Goal: Communication & Community: Answer question/provide support

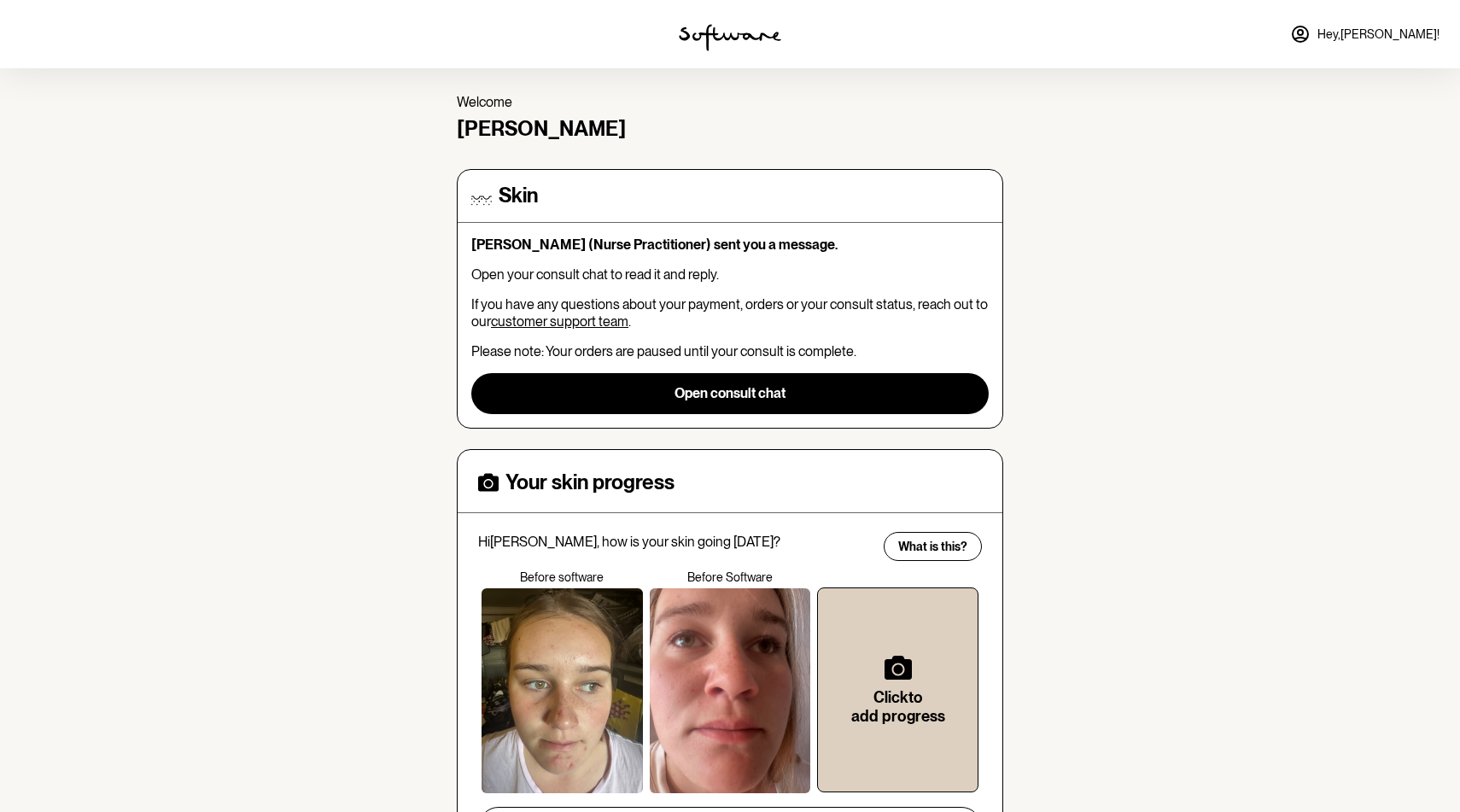
scroll to position [57, 0]
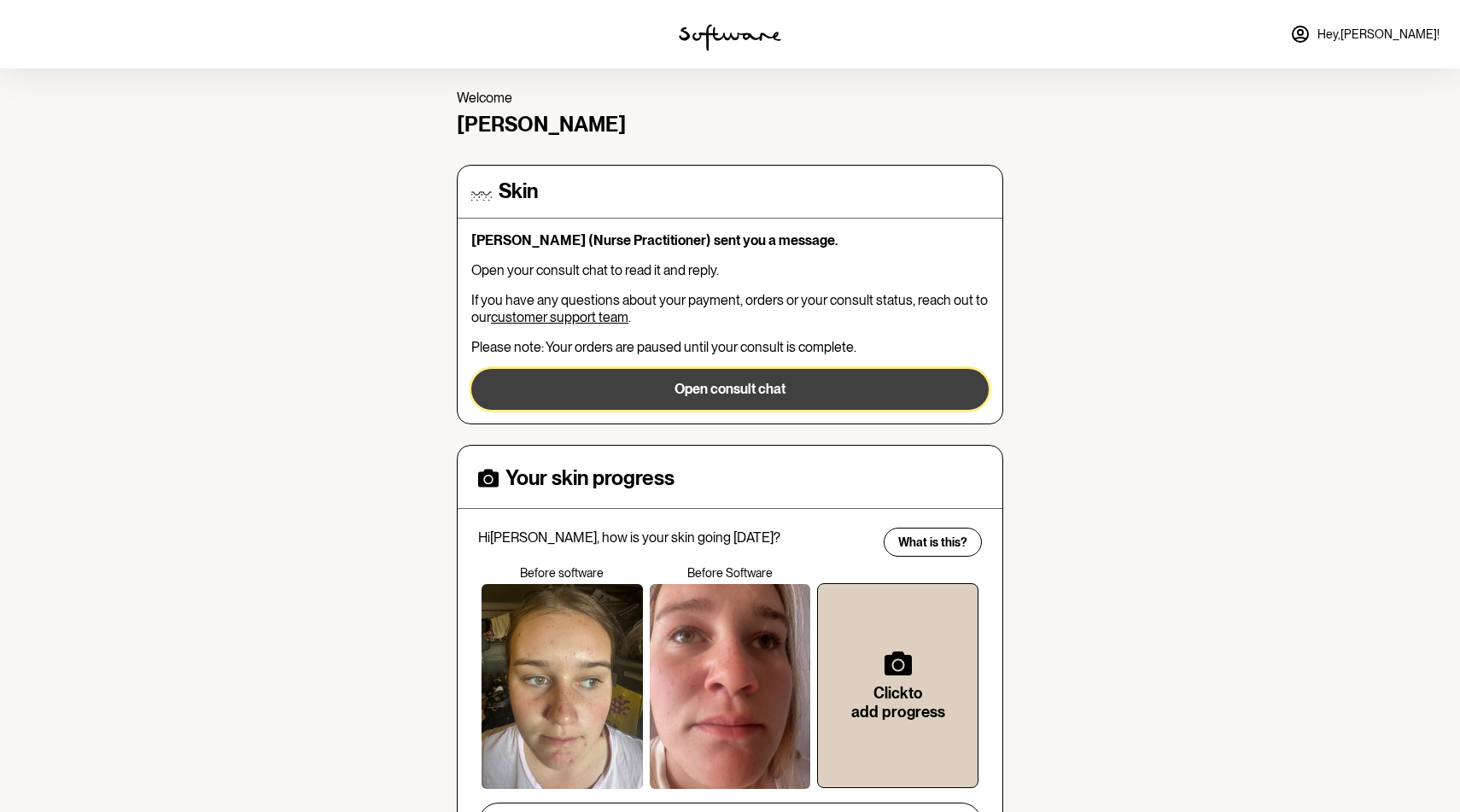
click at [723, 382] on button "Open consult chat" at bounding box center [730, 389] width 517 height 41
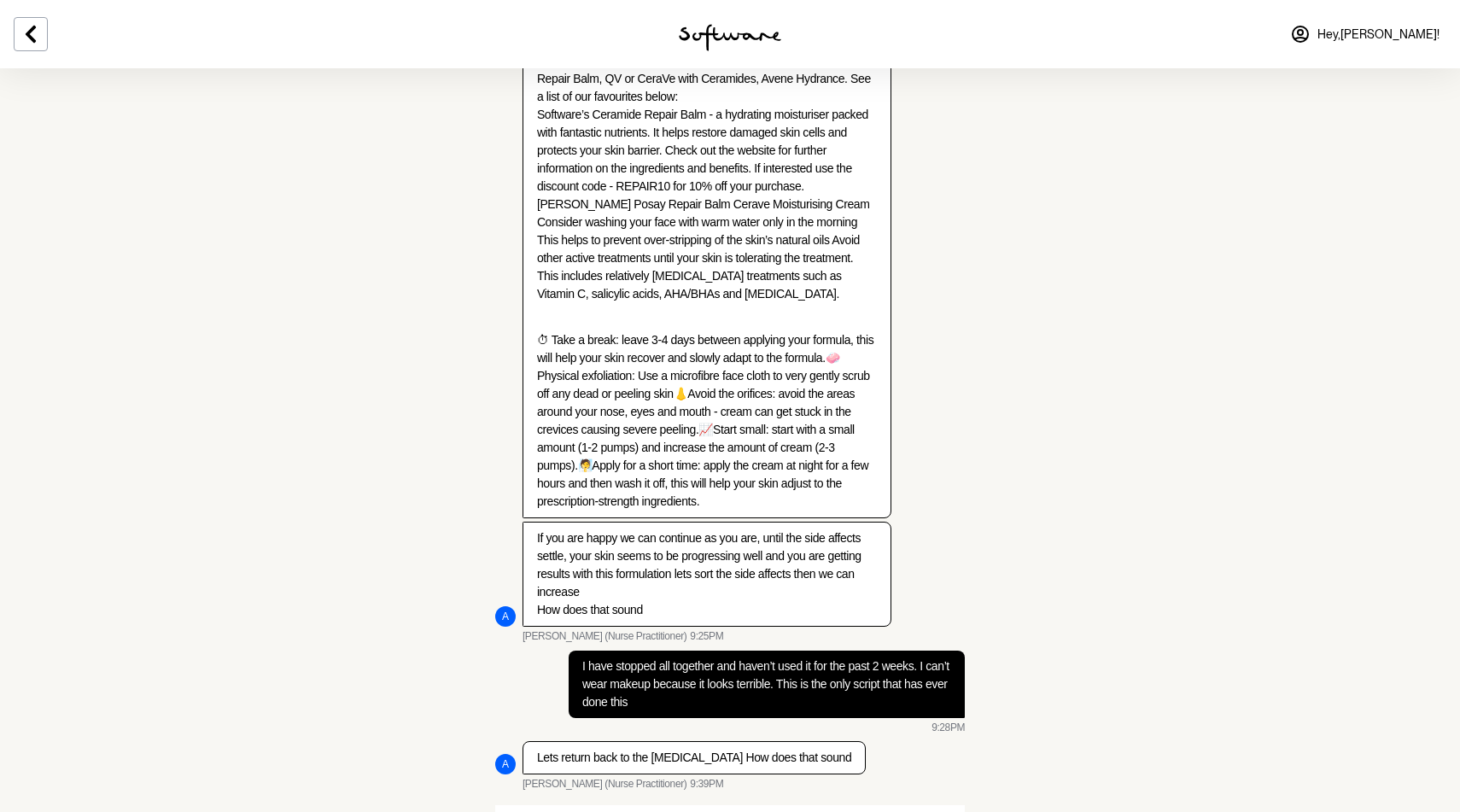
scroll to position [1971, 0]
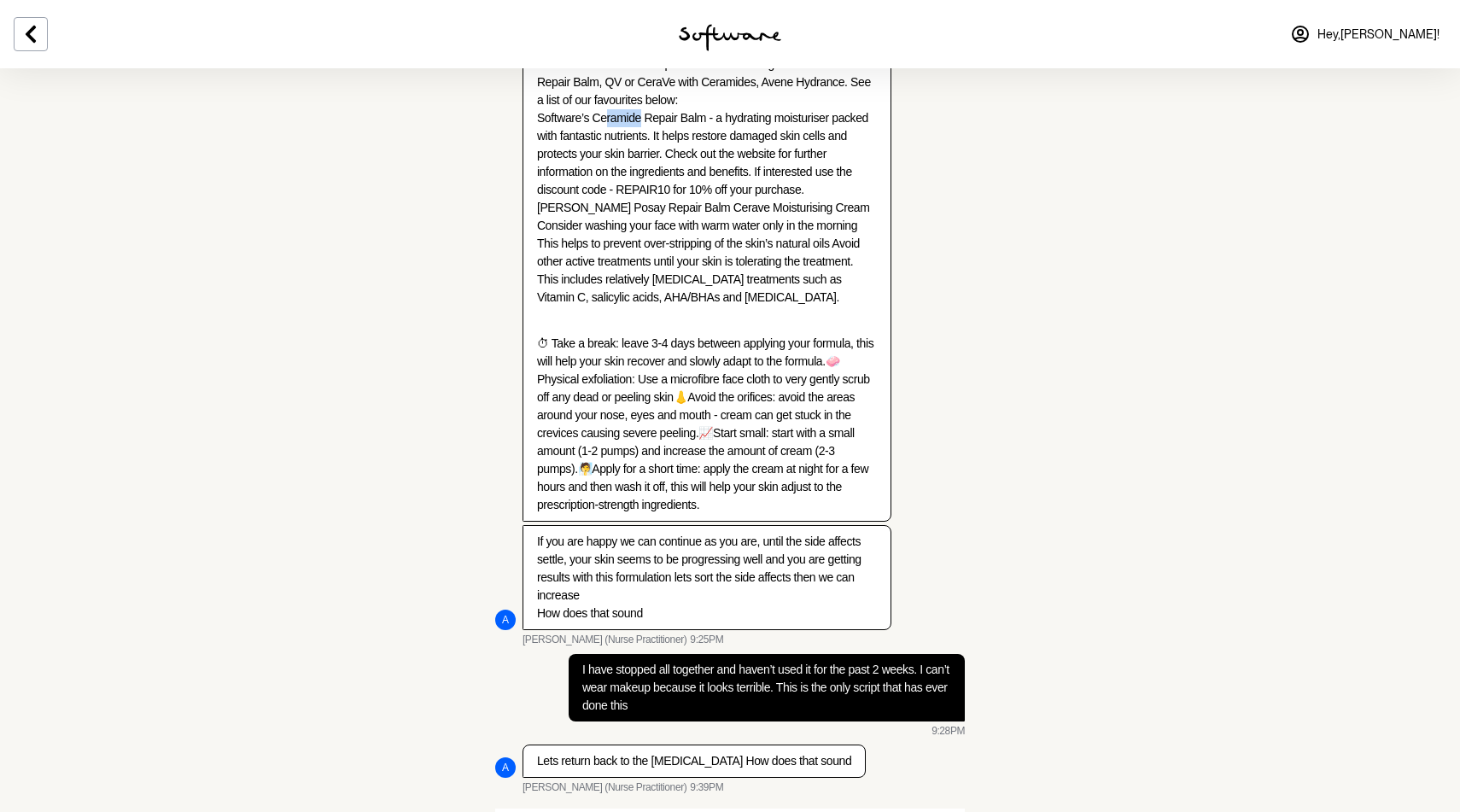
drag, startPoint x: 598, startPoint y: 172, endPoint x: 642, endPoint y: 172, distance: 44.0
click at [642, 172] on p "Unfortunately, some side effects of mild inflammation, peeling and dryness are …" at bounding box center [707, 145] width 340 height 323
drag, startPoint x: 596, startPoint y: 170, endPoint x: 712, endPoint y: 174, distance: 116.1
click at [712, 174] on p "Unfortunately, some side effects of mild inflammation, peeling and dryness are …" at bounding box center [707, 145] width 340 height 323
copy p "Ceramide Repair Balm"
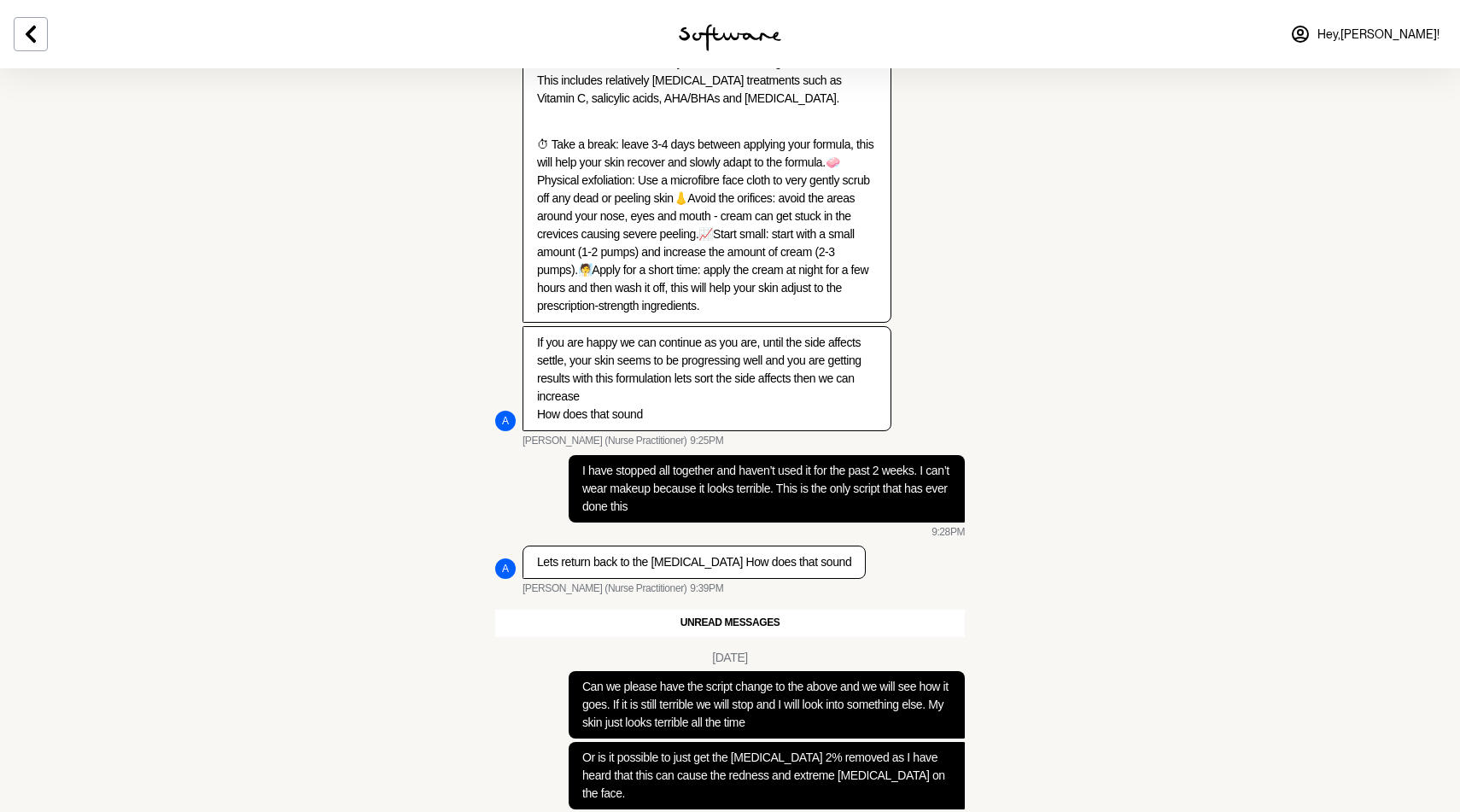
scroll to position [2425, 0]
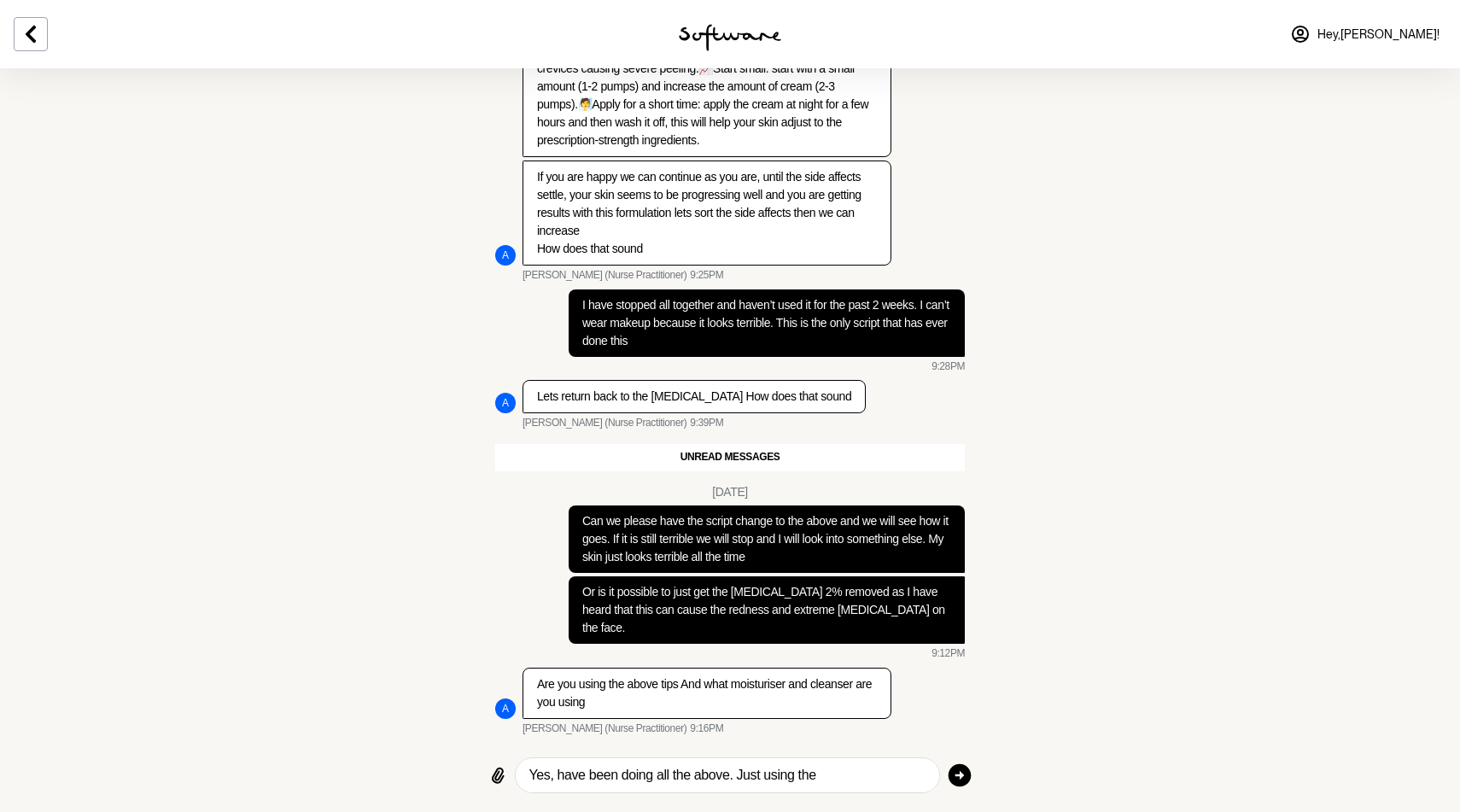
click at [839, 777] on textarea "Yes, have been doing all the above. Just using the" at bounding box center [728, 774] width 396 height 20
paste textarea "Ceramide Repair Balm"
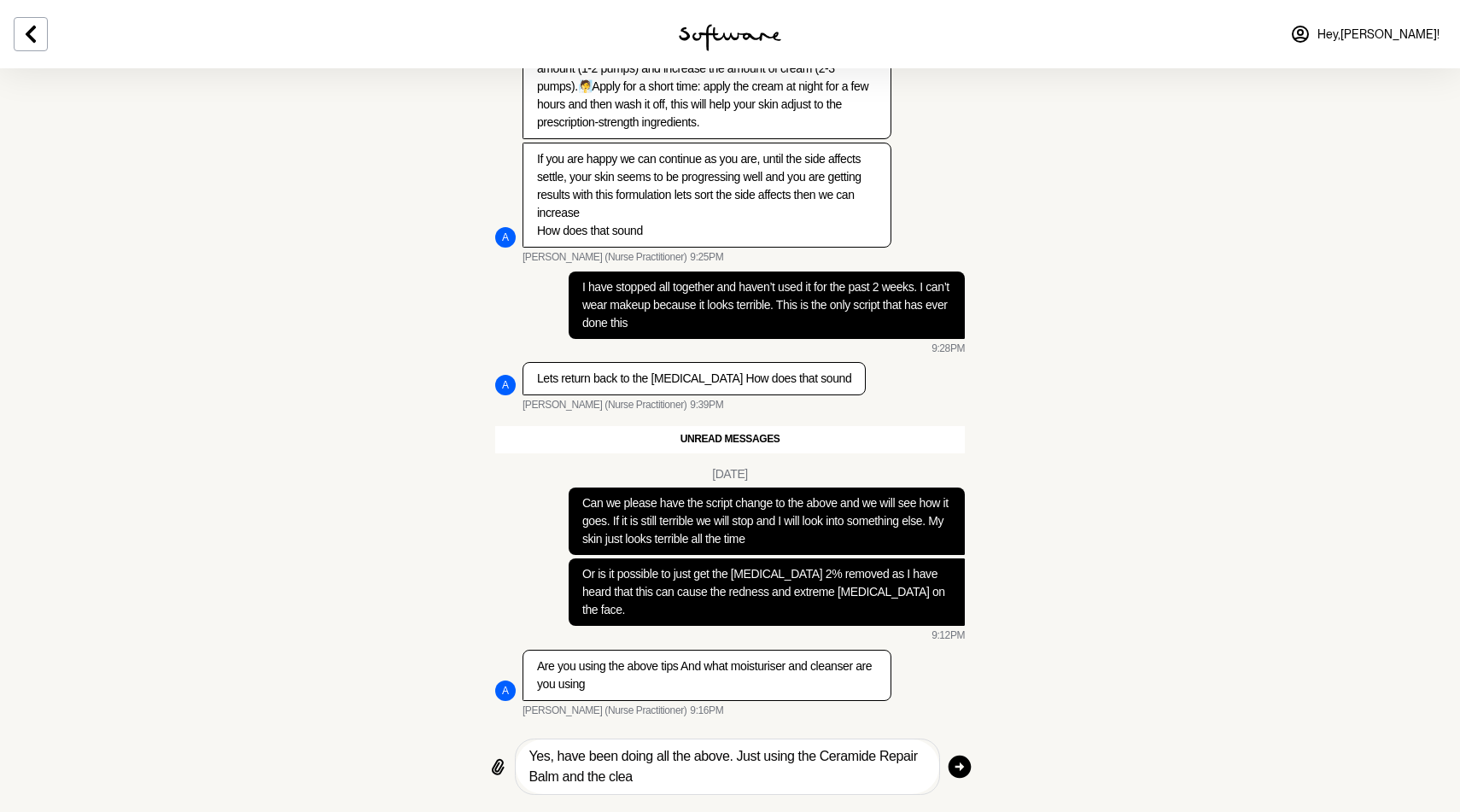
scroll to position [2442, 0]
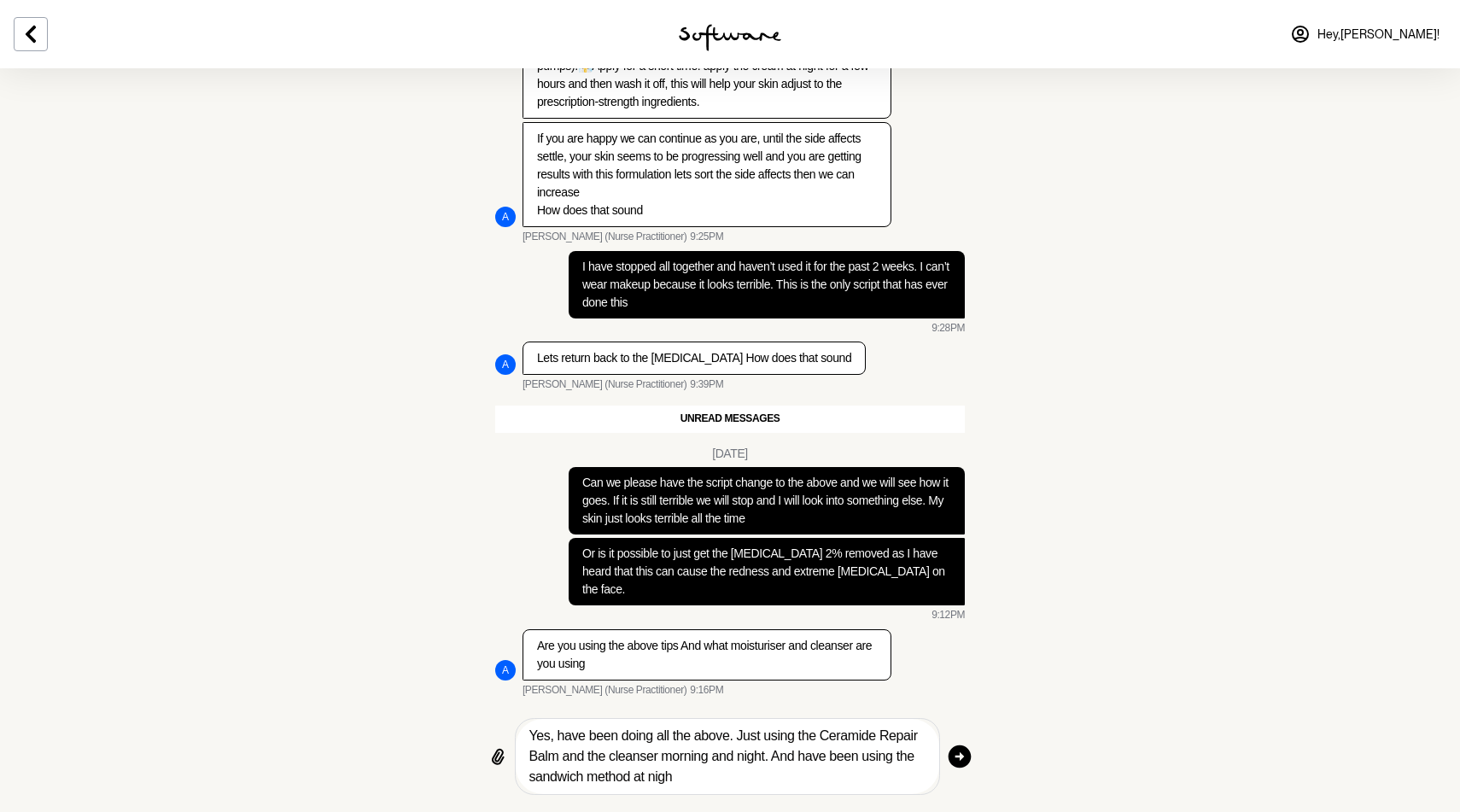
type textarea "Yes, have been doing all the above. Just using the Ceramide Repair Balm and the…"
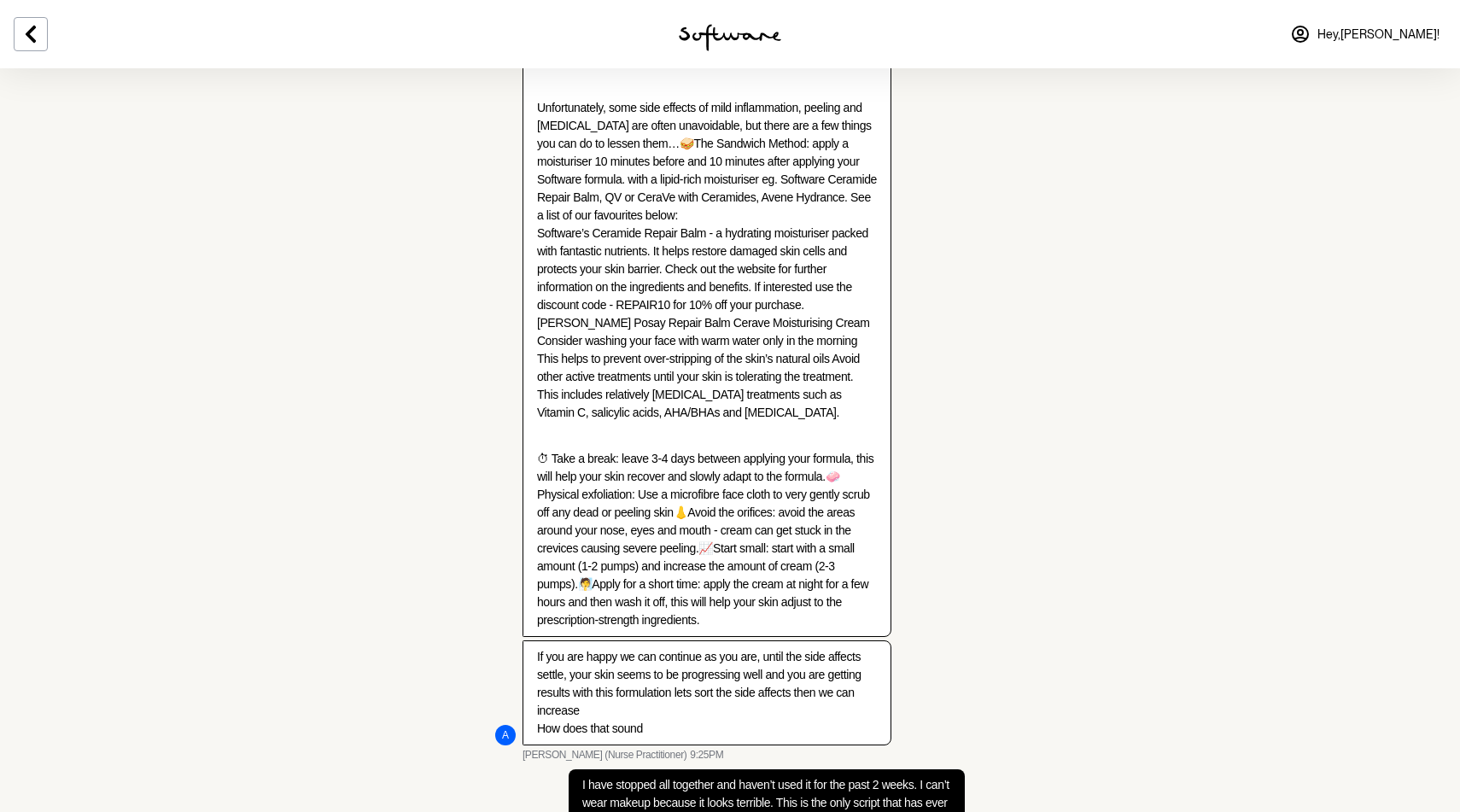
scroll to position [1826, 0]
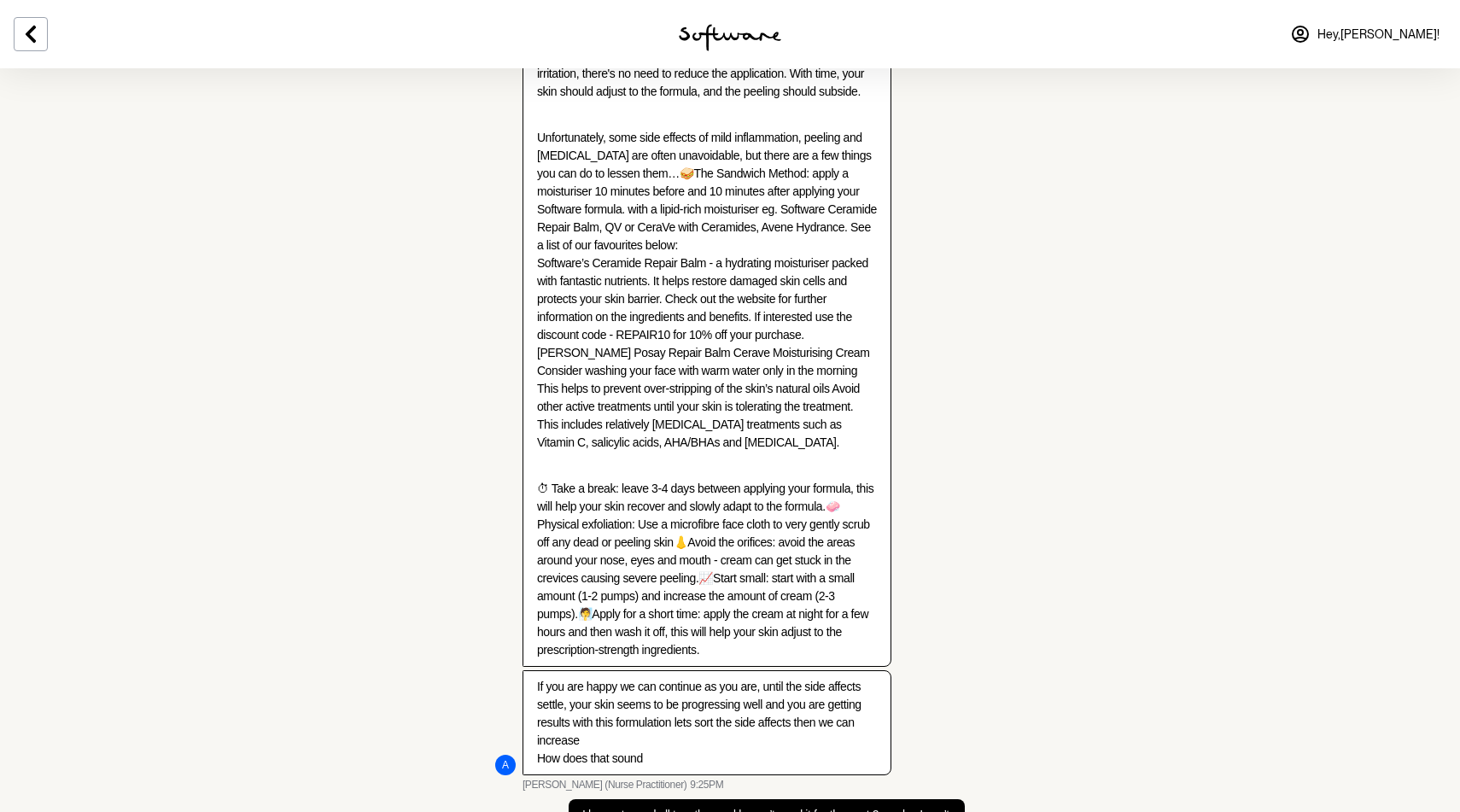
click at [722, 34] on img at bounding box center [730, 37] width 102 height 27
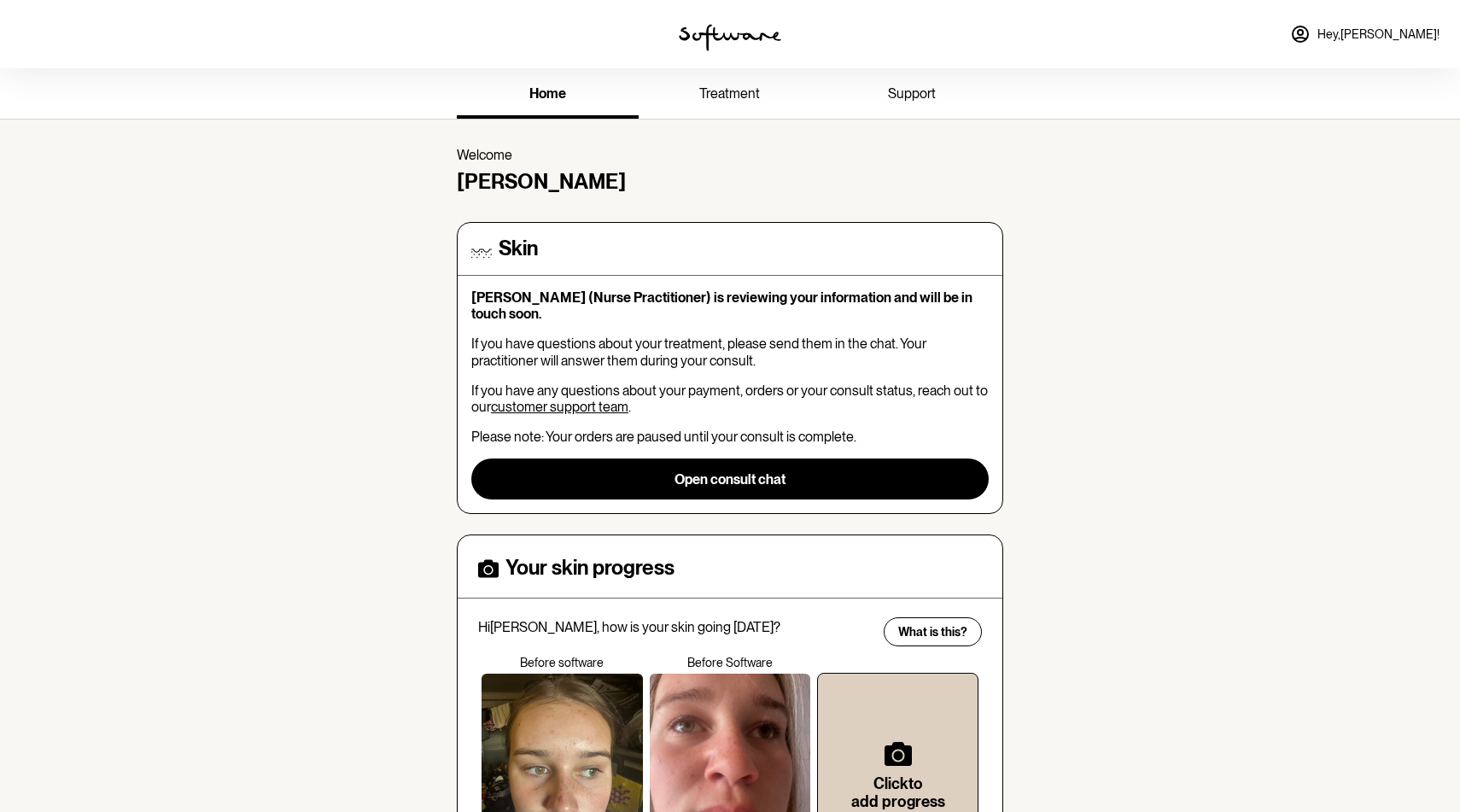
click at [707, 29] on img at bounding box center [730, 37] width 102 height 27
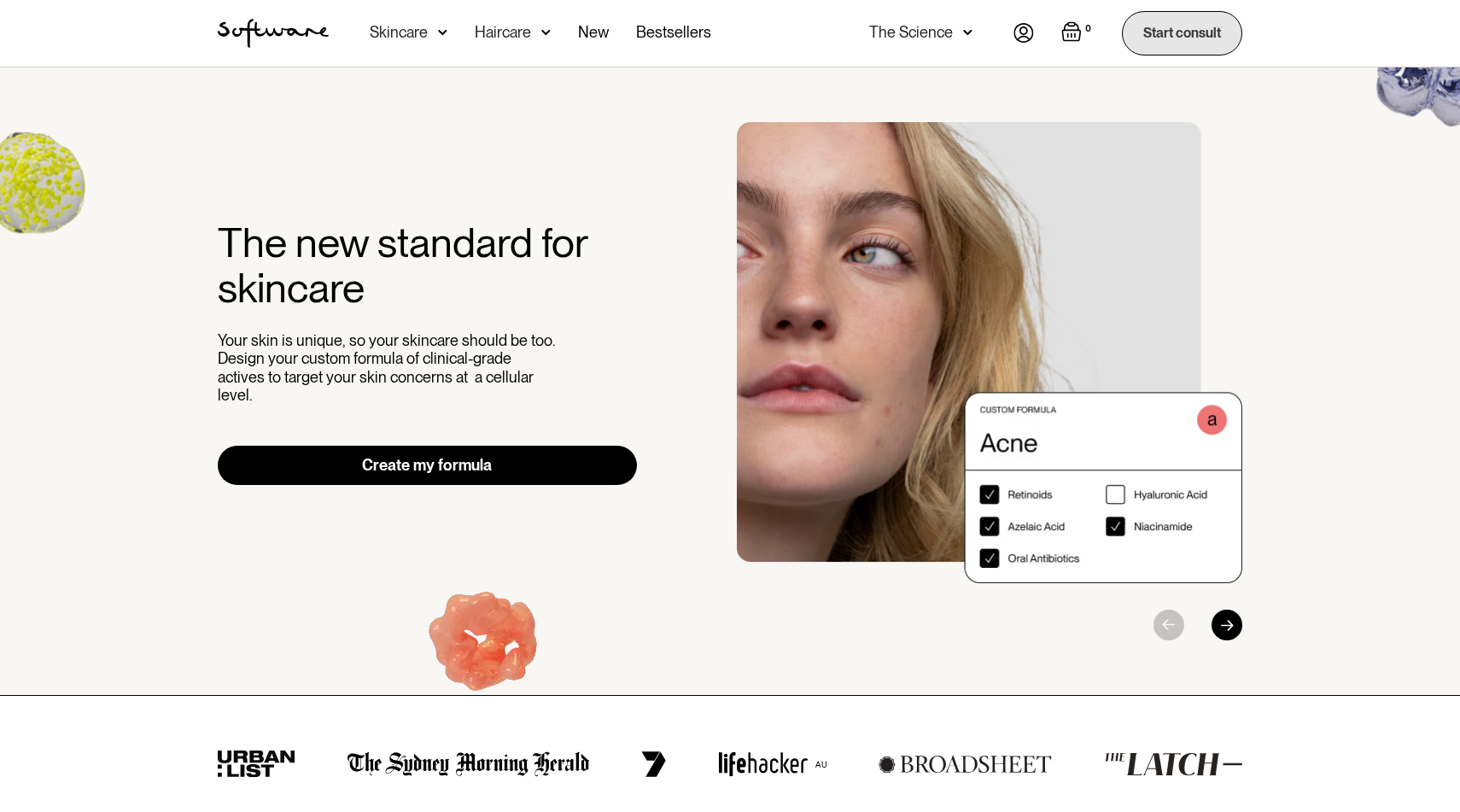
click at [1147, 31] on link "Start consult" at bounding box center [1182, 33] width 121 height 43
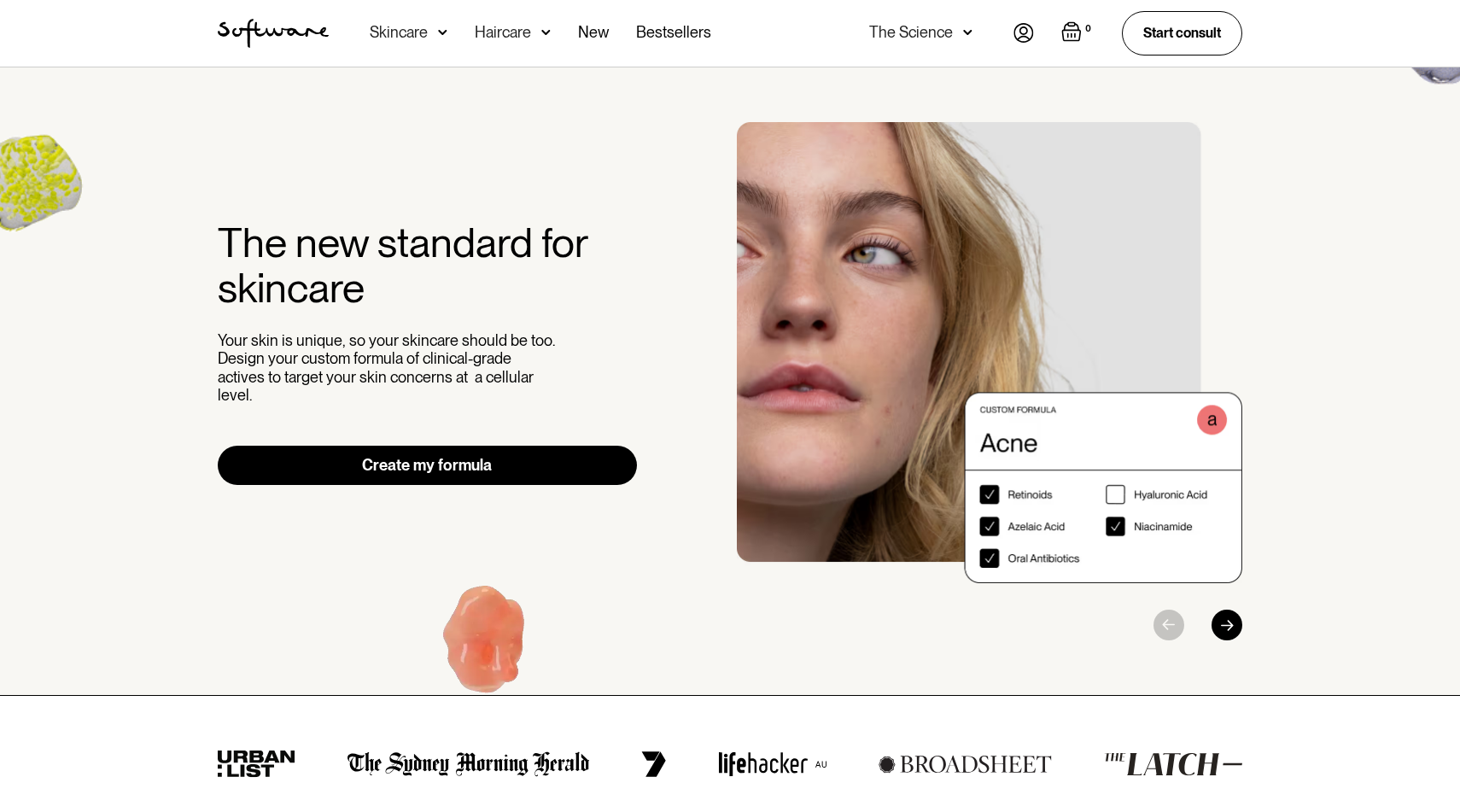
click at [1014, 24] on img at bounding box center [1023, 33] width 20 height 19
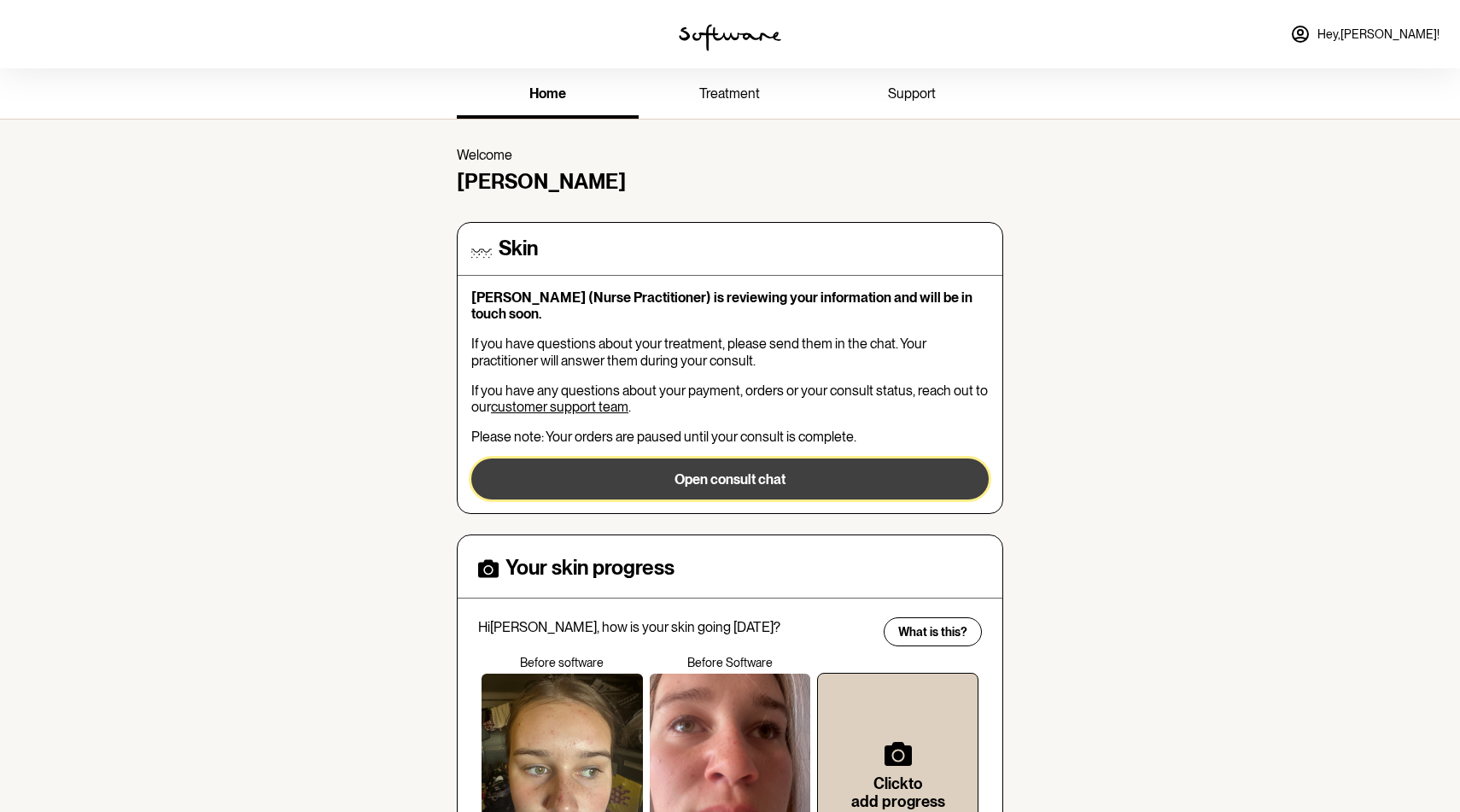
click at [763, 474] on button "Open consult chat" at bounding box center [730, 479] width 517 height 41
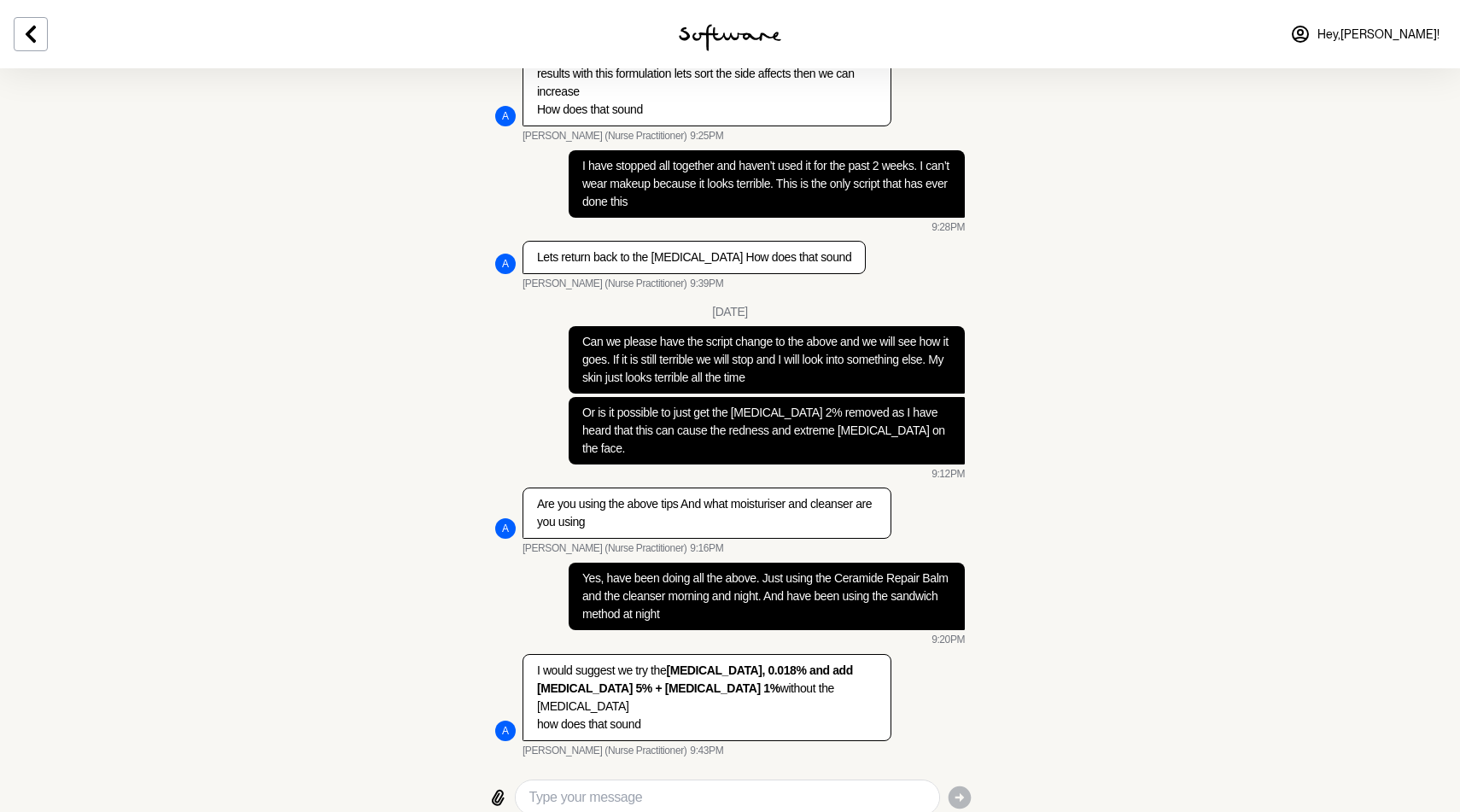
scroll to position [2568, 0]
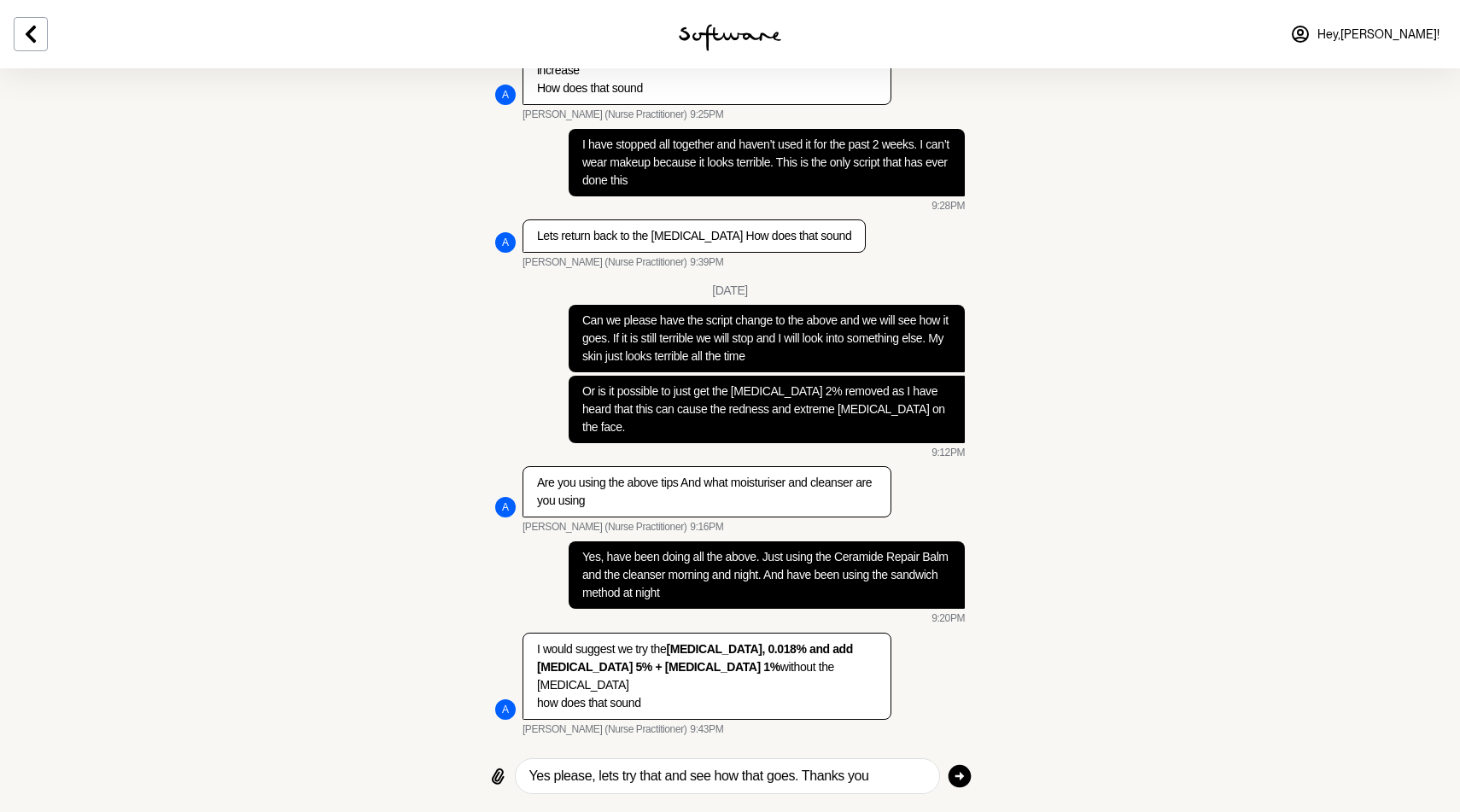
type textarea "Yes please, lets try that and see how that goes. Thanks you"
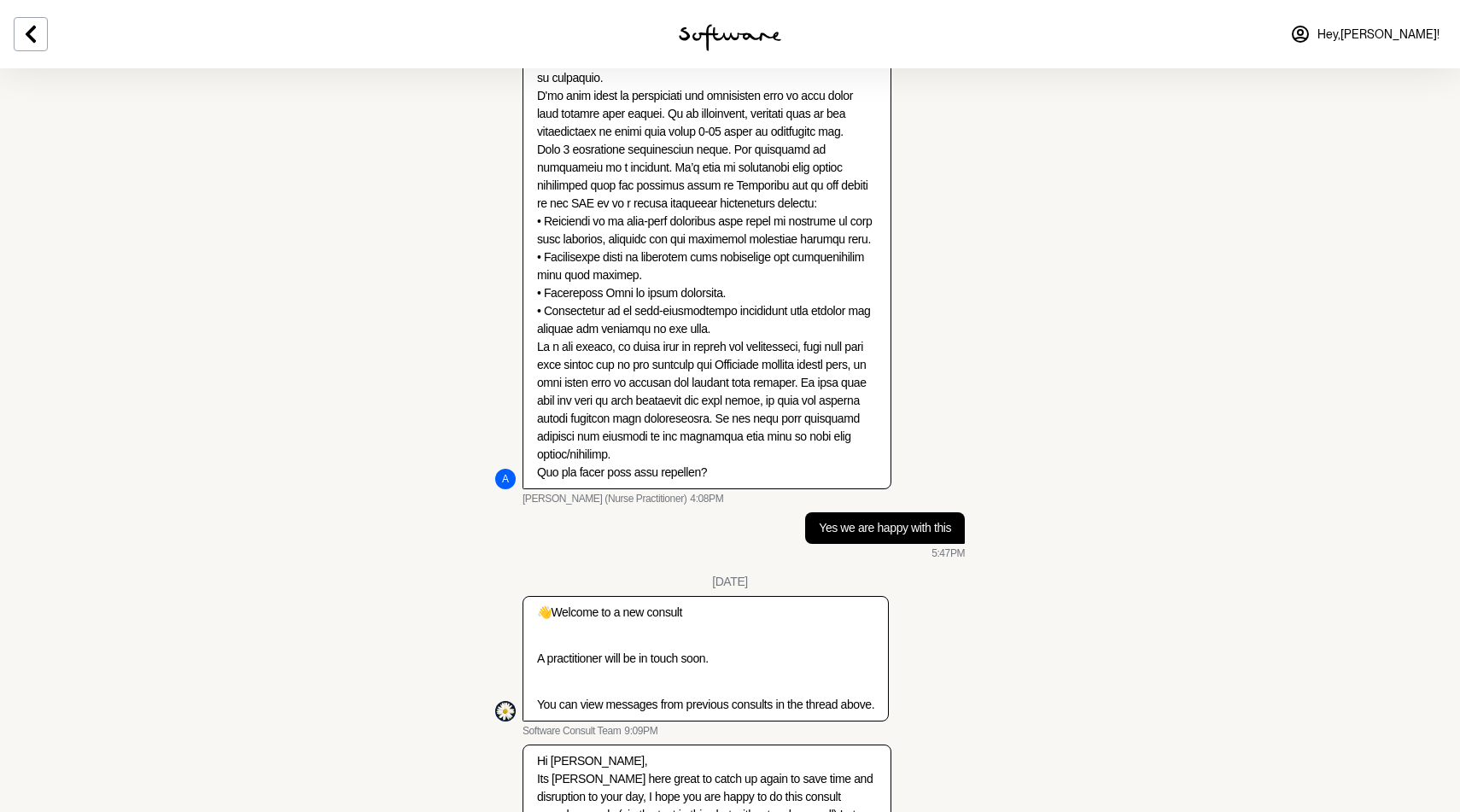
scroll to position [155, 0]
